Goal: Navigation & Orientation: Find specific page/section

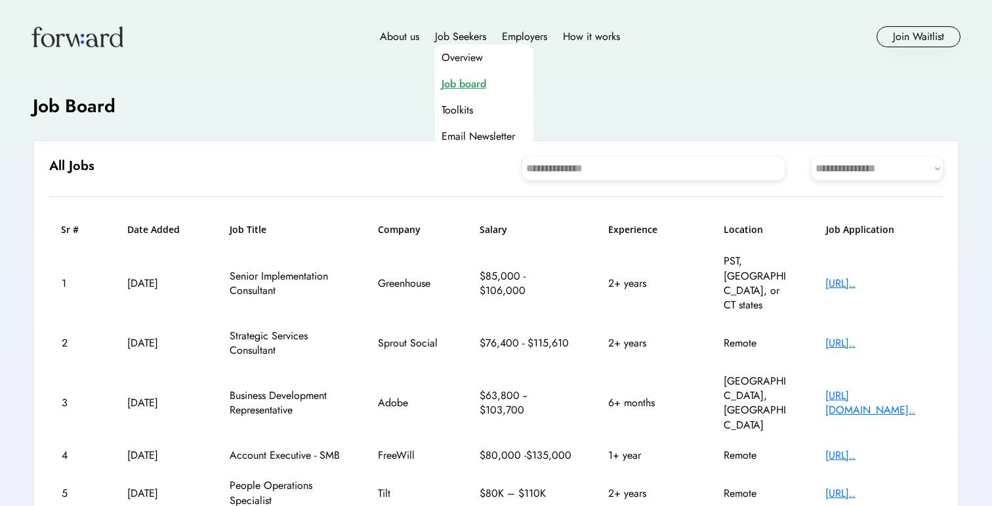
click at [463, 87] on div "Job board" at bounding box center [463, 84] width 45 height 16
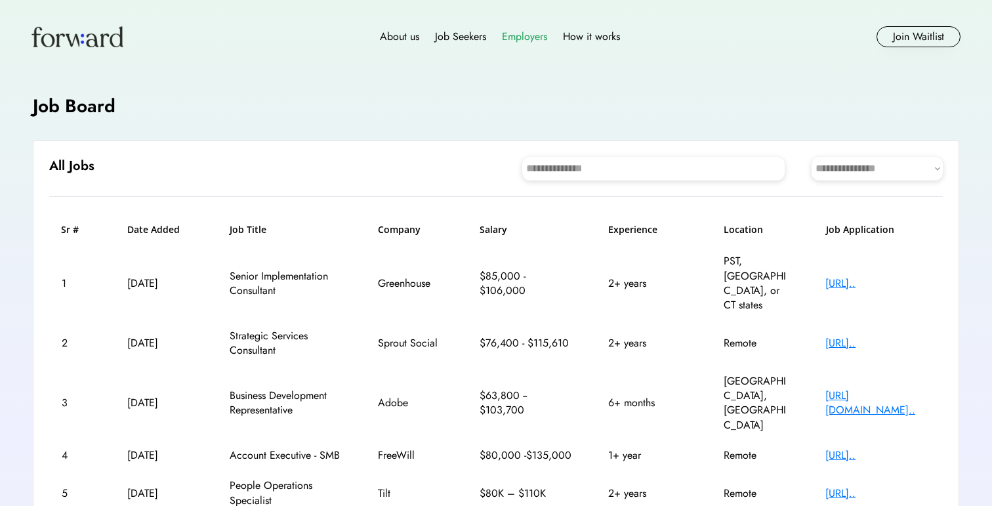
click at [516, 38] on div "Employers" at bounding box center [524, 37] width 45 height 16
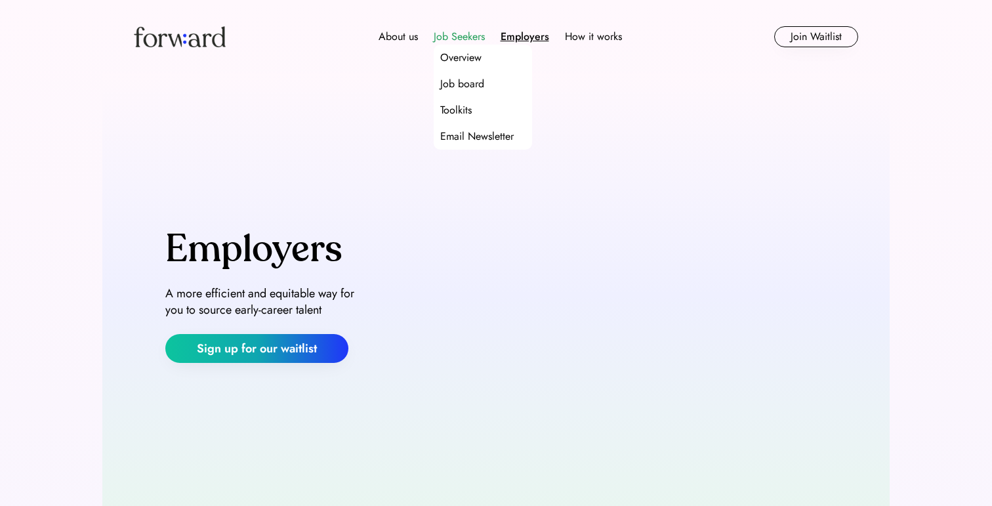
click at [468, 35] on div "Job Seekers" at bounding box center [459, 37] width 51 height 16
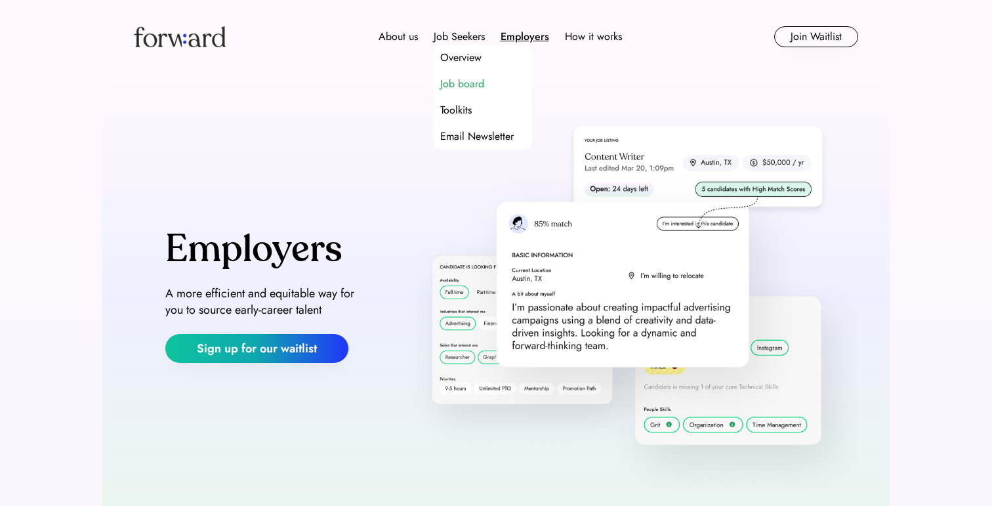
click at [464, 84] on div "Job board" at bounding box center [462, 84] width 44 height 16
